Goal: Transaction & Acquisition: Purchase product/service

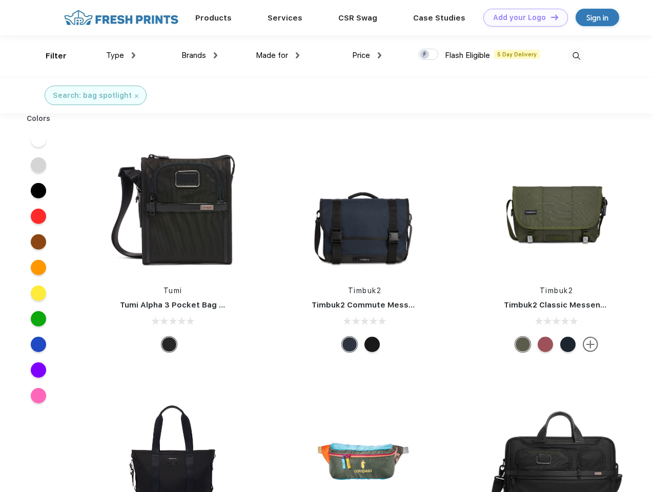
click at [522, 17] on link "Add your Logo Design Tool" at bounding box center [525, 18] width 85 height 18
click at [0, 0] on div "Design Tool" at bounding box center [0, 0] width 0 height 0
click at [550, 17] on link "Add your Logo Design Tool" at bounding box center [525, 18] width 85 height 18
click at [49, 56] on div "Filter" at bounding box center [56, 56] width 21 height 12
click at [121, 55] on span "Type" at bounding box center [115, 55] width 18 height 9
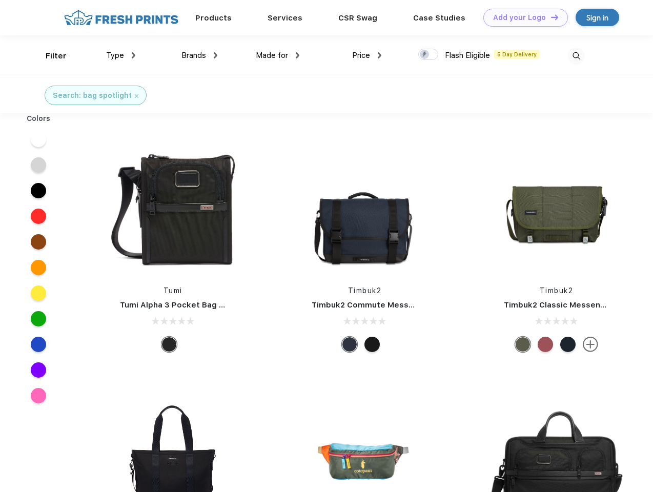
click at [199, 55] on span "Brands" at bounding box center [193, 55] width 25 height 9
click at [278, 55] on span "Made for" at bounding box center [272, 55] width 32 height 9
click at [367, 55] on span "Price" at bounding box center [361, 55] width 18 height 9
click at [428, 55] on div at bounding box center [428, 54] width 20 height 11
click at [425, 55] on input "checkbox" at bounding box center [421, 51] width 7 height 7
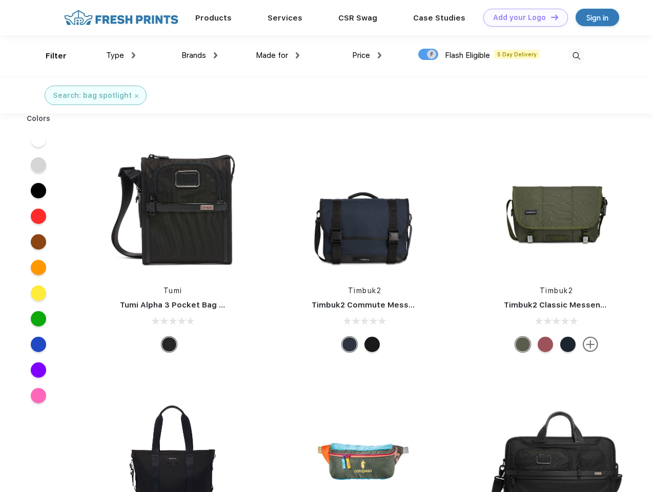
click at [576, 56] on img at bounding box center [576, 56] width 17 height 17
